Goal: Find contact information: Find contact information

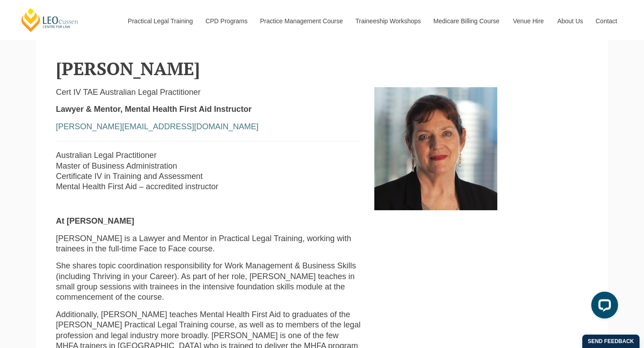
scroll to position [209, 0]
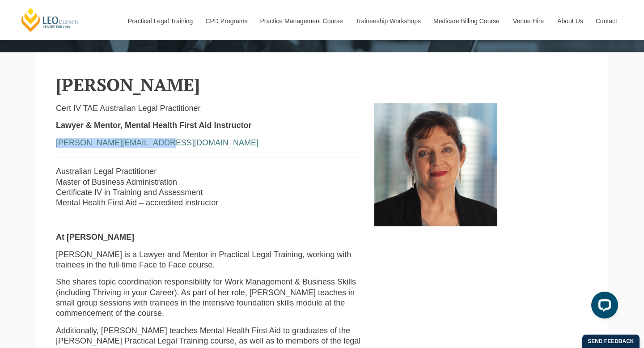
drag, startPoint x: 156, startPoint y: 145, endPoint x: 42, endPoint y: 145, distance: 114.5
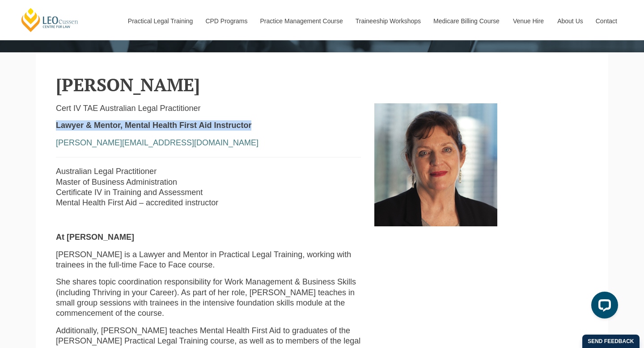
drag, startPoint x: 257, startPoint y: 124, endPoint x: 46, endPoint y: 124, distance: 211.6
copy strong "Lawyer & Mentor, Mental Health First Aid Instructor"
click at [278, 157] on hr at bounding box center [208, 157] width 305 height 0
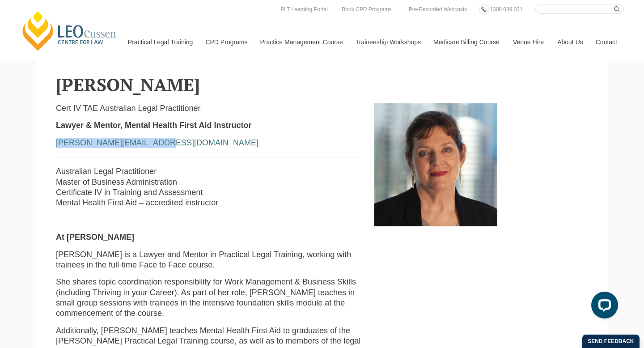
drag, startPoint x: 162, startPoint y: 142, endPoint x: 39, endPoint y: 136, distance: 123.6
copy link "[PERSON_NAME][EMAIL_ADDRESS][DOMAIN_NAME]"
